Goal: Check status: Check status

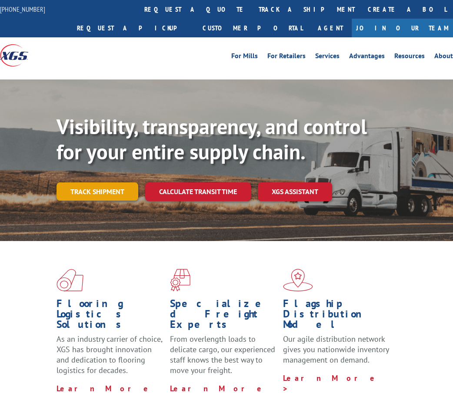
click at [104, 191] on link "Track shipment" at bounding box center [98, 192] width 82 height 18
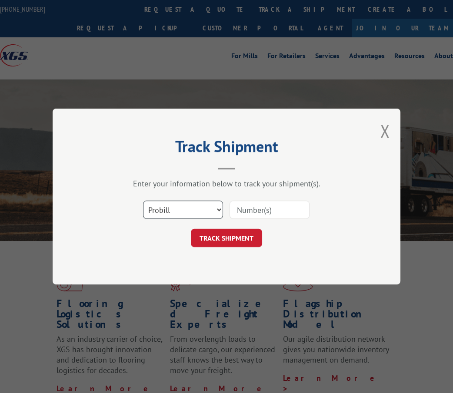
click at [183, 207] on select "Select category... Probill BOL PO" at bounding box center [183, 210] width 80 height 18
select select "bol"
click at [143, 201] on select "Select category... Probill BOL PO" at bounding box center [183, 210] width 80 height 18
click at [283, 209] on input at bounding box center [270, 210] width 80 height 18
type input "54401914"
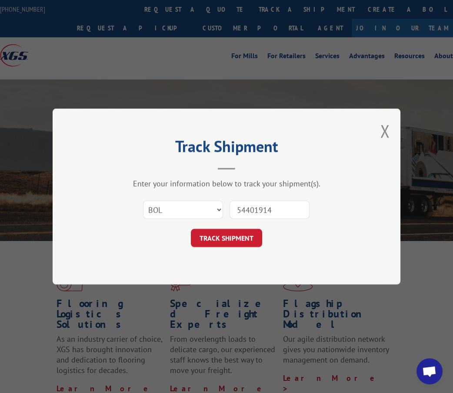
click button "TRACK SHIPMENT" at bounding box center [226, 238] width 71 height 18
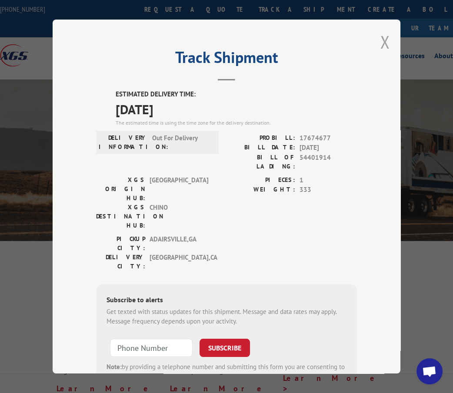
click at [380, 40] on button "Close modal" at bounding box center [385, 41] width 10 height 23
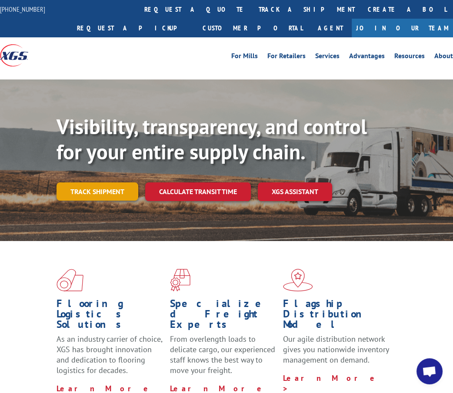
click at [112, 194] on link "Track shipment" at bounding box center [98, 192] width 82 height 18
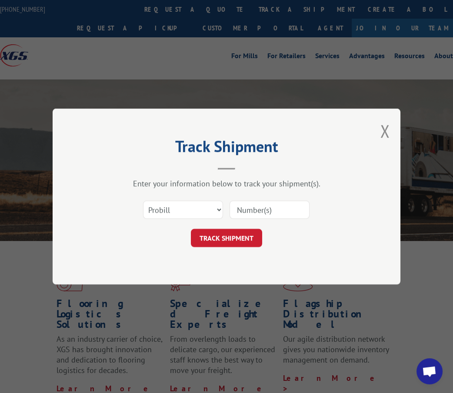
click at [267, 203] on input at bounding box center [270, 210] width 80 height 18
type input "17673503"
click button "TRACK SHIPMENT" at bounding box center [226, 238] width 71 height 18
